Goal: Task Accomplishment & Management: Complete application form

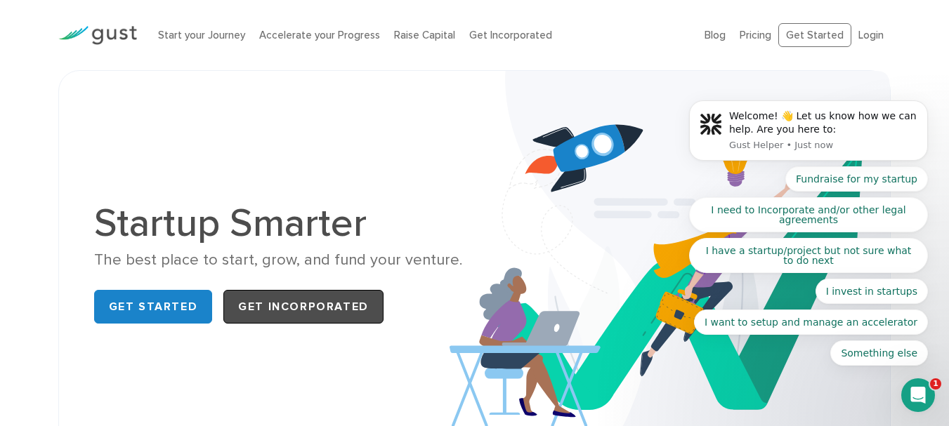
click at [336, 312] on link "Get Incorporated" at bounding box center [303, 307] width 160 height 34
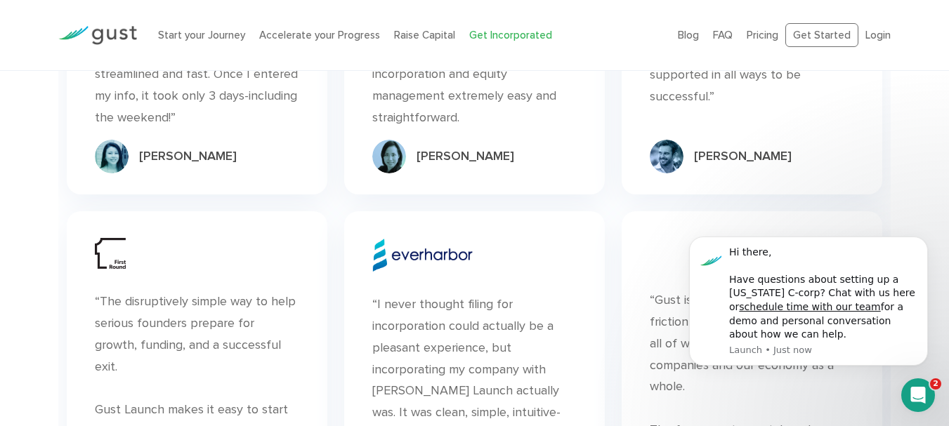
scroll to position [8119, 0]
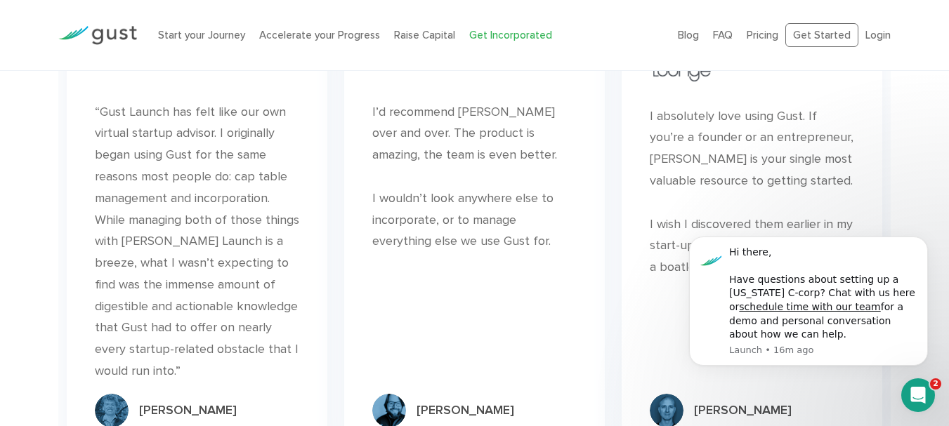
scroll to position [7985, 0]
